Goal: Contribute content

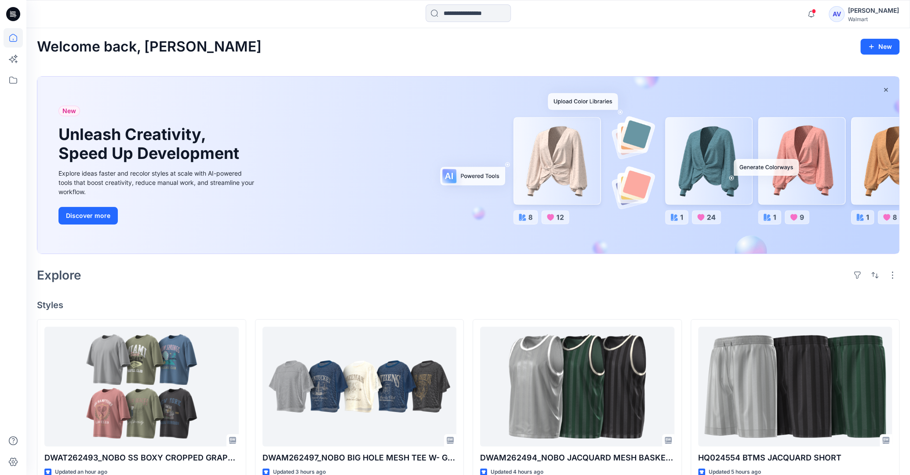
click at [495, 281] on div "Explore" at bounding box center [468, 274] width 863 height 21
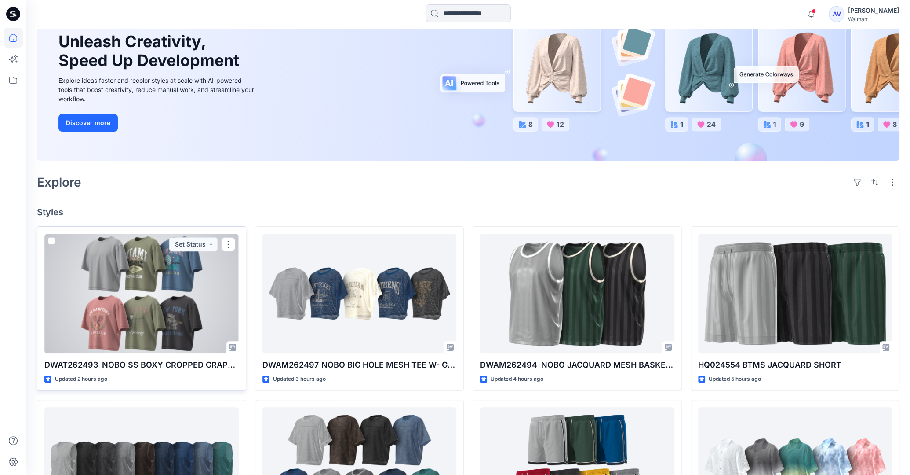
click at [164, 296] on div at bounding box center [141, 293] width 194 height 119
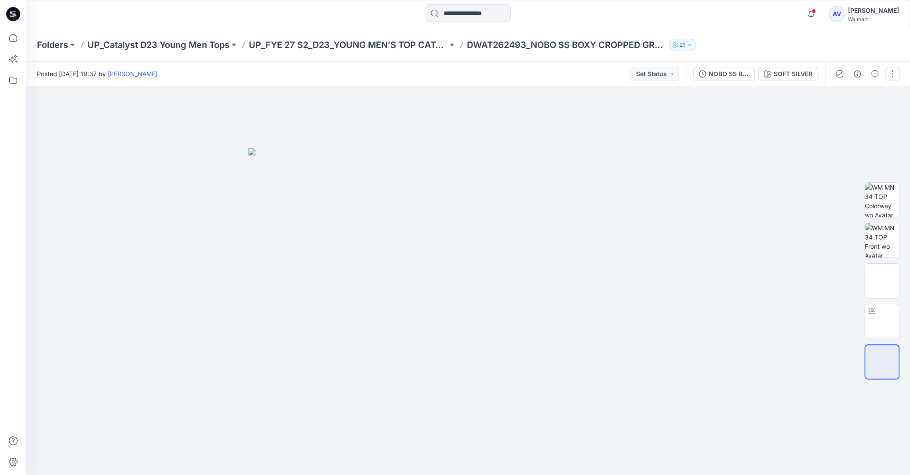
click at [887, 77] on button "button" at bounding box center [893, 74] width 14 height 14
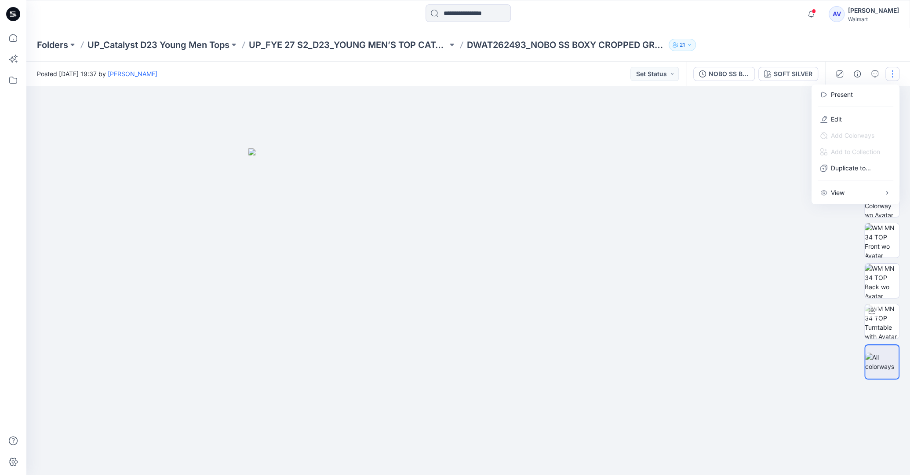
click at [815, 119] on div "Present Edit Add Colorways Add to Collection Duplicate to... View Preload 3D vi…" at bounding box center [856, 144] width 88 height 120
click at [829, 115] on button "Edit" at bounding box center [855, 119] width 81 height 16
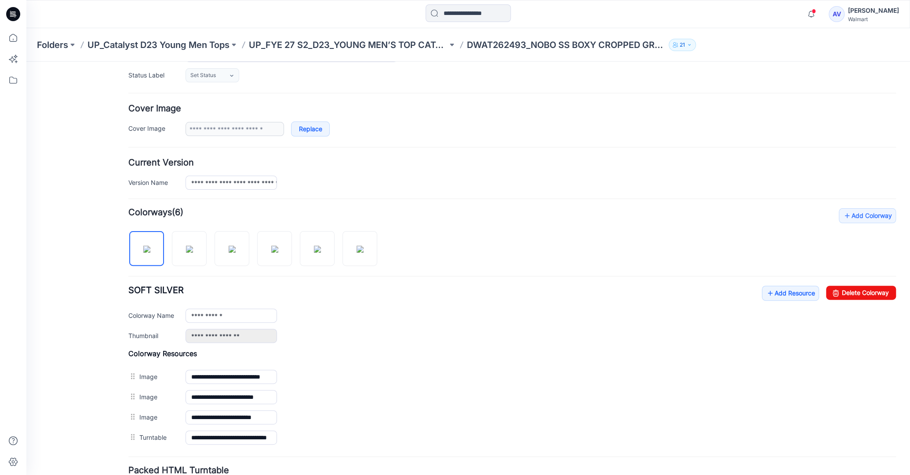
scroll to position [139, 0]
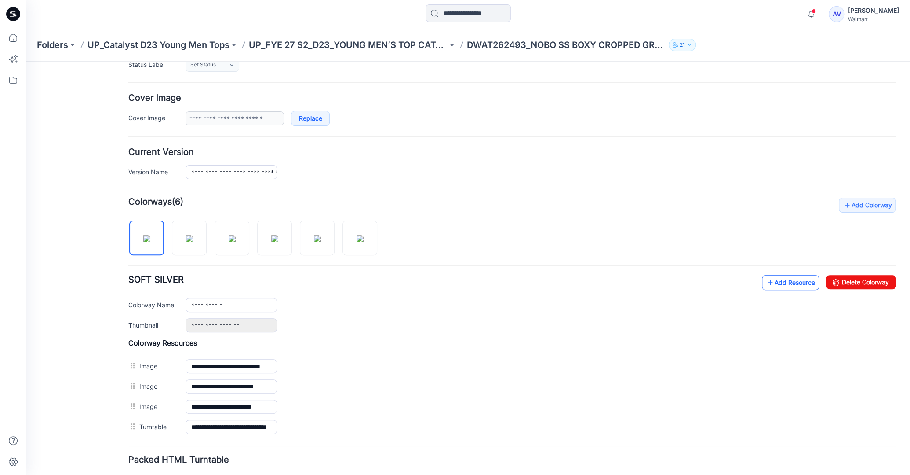
click at [803, 277] on link "Add Resource" at bounding box center [790, 282] width 57 height 15
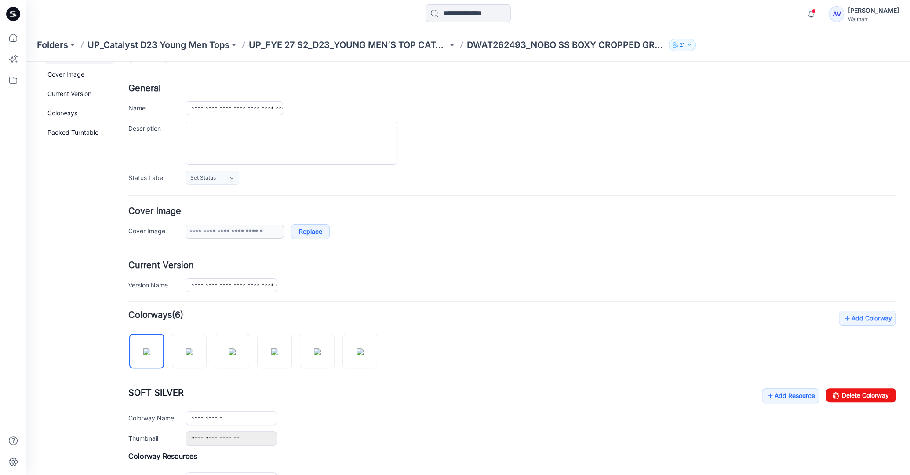
scroll to position [0, 0]
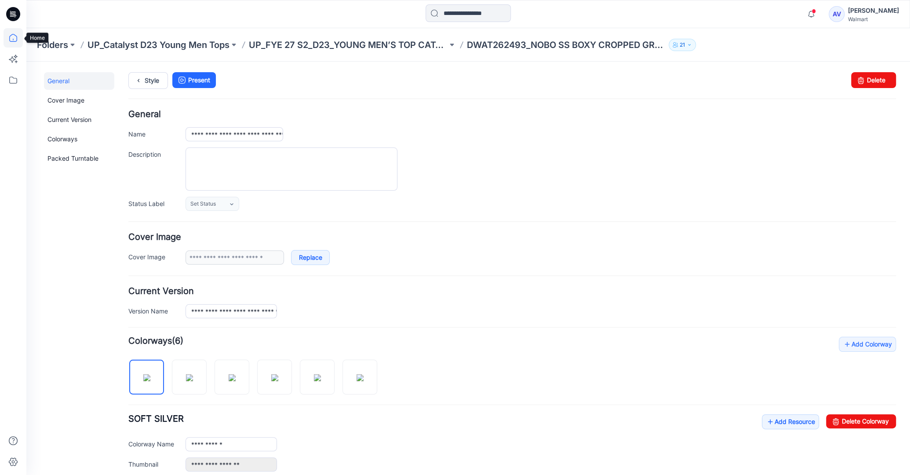
click at [20, 40] on icon at bounding box center [13, 37] width 19 height 19
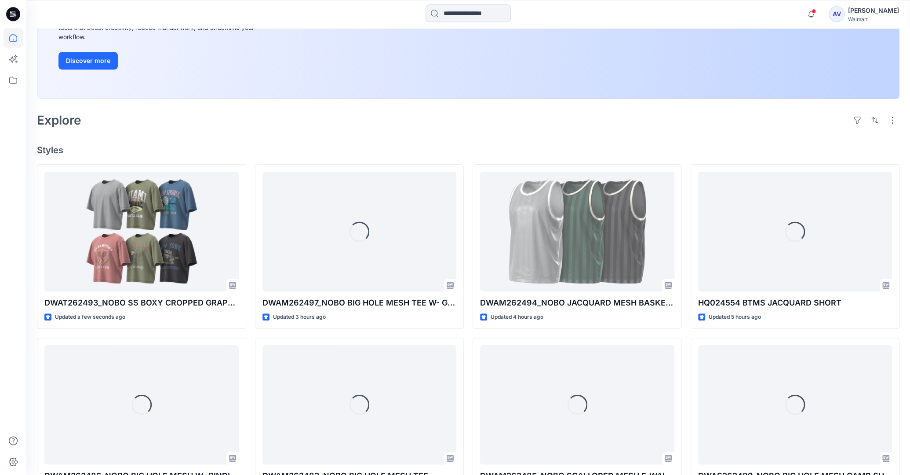
scroll to position [186, 0]
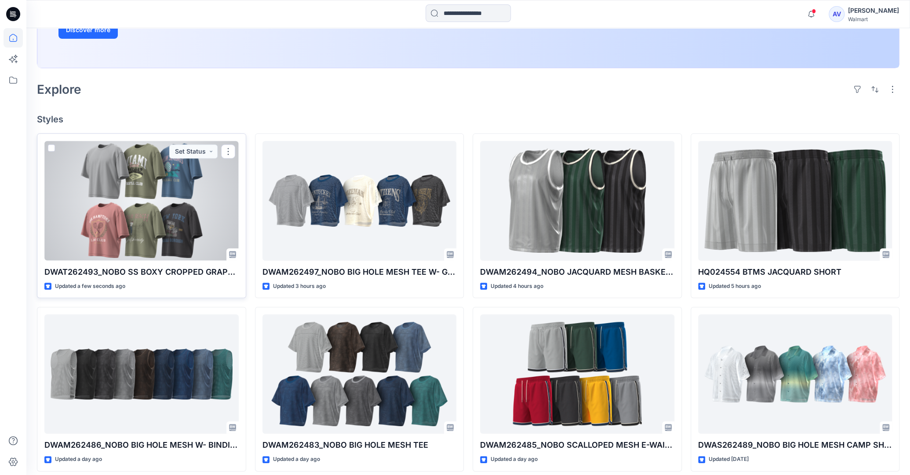
click at [138, 222] on div at bounding box center [141, 200] width 194 height 119
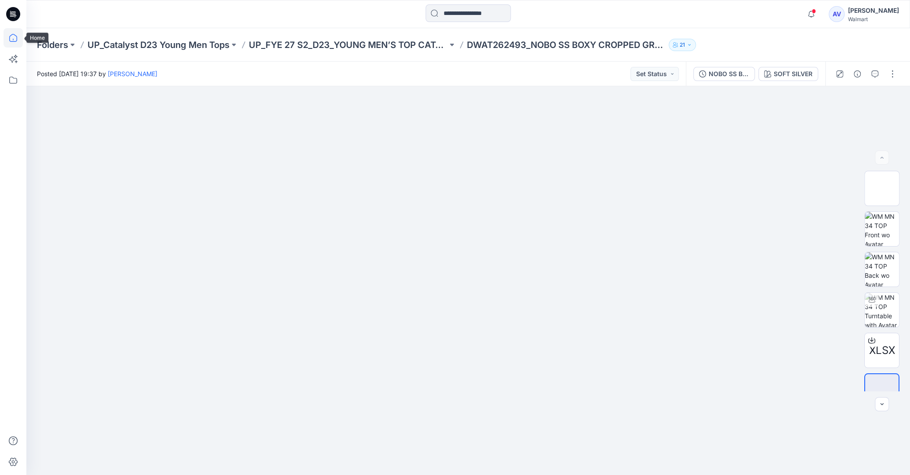
click at [11, 38] on icon at bounding box center [13, 37] width 19 height 19
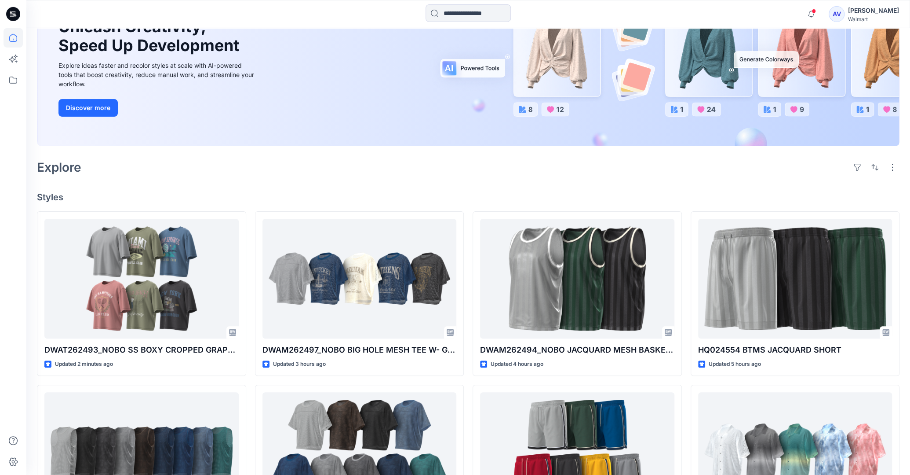
scroll to position [97, 0]
